Goal: Navigation & Orientation: Go to known website

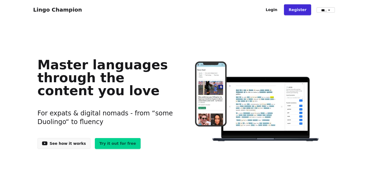
click at [261, 13] on link "Login" at bounding box center [271, 9] width 21 height 11
click at [33, 6] on link "Lingo Champion" at bounding box center [57, 9] width 49 height 6
